Goal: Information Seeking & Learning: Find specific fact

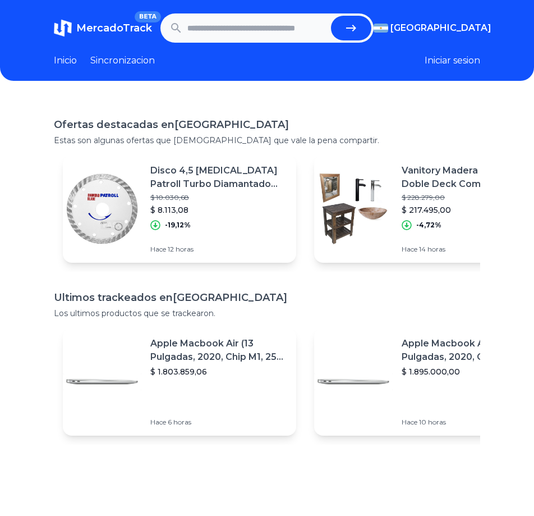
click at [104, 26] on span "MercadoTrack" at bounding box center [114, 28] width 76 height 12
click at [216, 29] on input "text" at bounding box center [256, 28] width 139 height 25
type input "******"
click at [331, 16] on button "submit" at bounding box center [351, 28] width 40 height 25
